Goal: Task Accomplishment & Management: Manage account settings

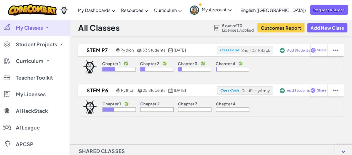
click at [47, 26] on link "My Classes" at bounding box center [35, 27] width 70 height 17
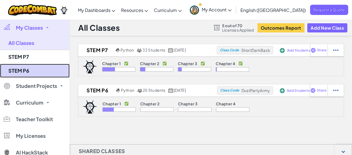
click at [23, 70] on link "STEM P6" at bounding box center [35, 71] width 70 height 14
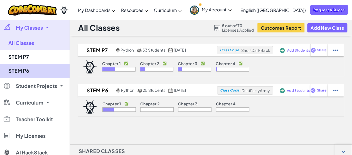
select select "Progress (High to Low)"
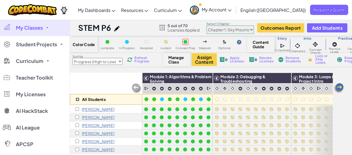
click at [77, 99] on input "checkbox" at bounding box center [78, 100] width 4 height 4
checkbox input "true"
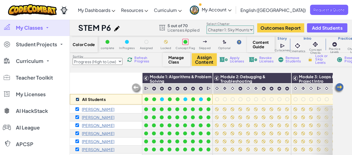
checkbox input "true"
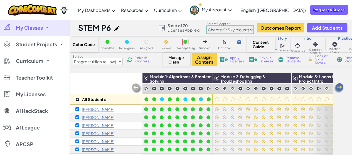
checkbox input "true"
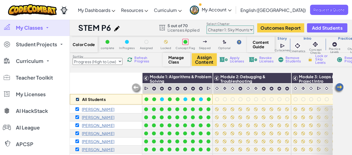
checkbox input "true"
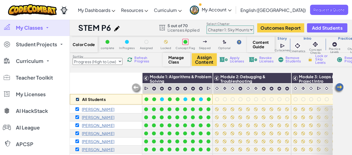
checkbox input "true"
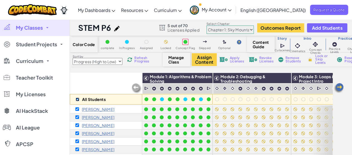
checkbox input "true"
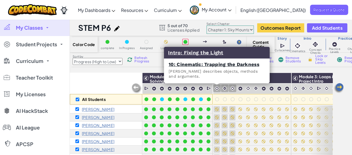
click at [216, 88] on img at bounding box center [216, 88] width 5 height 5
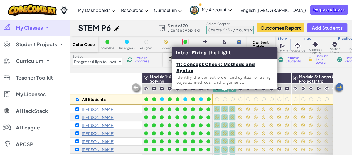
click at [226, 87] on img at bounding box center [224, 88] width 5 height 5
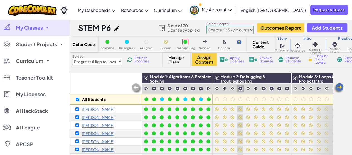
click at [236, 89] on div at bounding box center [240, 89] width 8 height 8
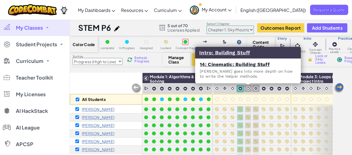
click at [248, 89] on img at bounding box center [247, 88] width 5 height 5
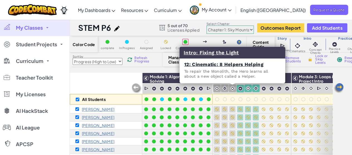
click at [231, 90] on img at bounding box center [232, 88] width 5 height 5
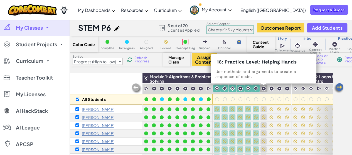
click at [266, 90] on div at bounding box center [264, 89] width 8 height 8
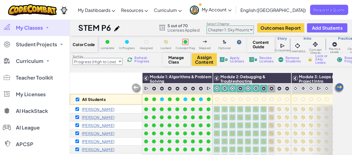
click at [271, 89] on img at bounding box center [271, 89] width 5 height 5
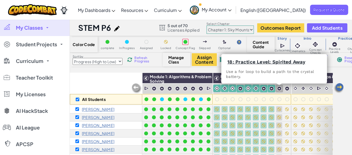
click at [278, 88] on img at bounding box center [279, 89] width 5 height 5
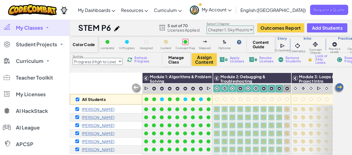
click at [286, 88] on img at bounding box center [287, 89] width 5 height 5
click at [317, 58] on span "Lock or Skip Levels" at bounding box center [323, 60] width 16 height 10
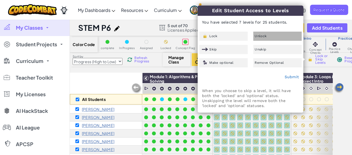
click at [259, 35] on span "Unlock" at bounding box center [261, 35] width 12 height 3
click at [290, 76] on link "Submit" at bounding box center [291, 77] width 14 height 4
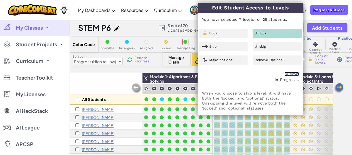
checkbox input "false"
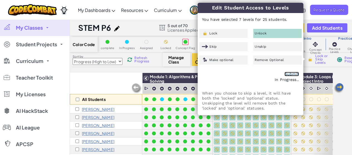
checkbox input "false"
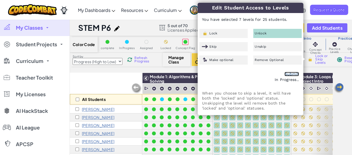
checkbox input "false"
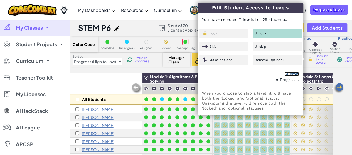
checkbox input "false"
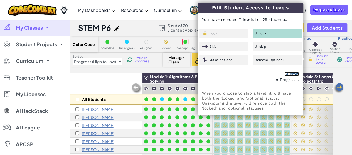
checkbox input "false"
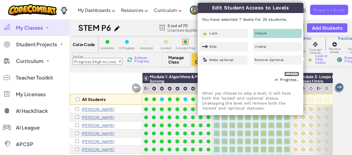
checkbox input "false"
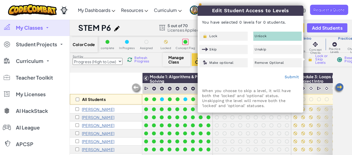
click at [344, 108] on div "All Students Module 1: Algorithms & Problem Solving Module 2: Debugging & Troub…" at bounding box center [211, 126] width 282 height 106
